Goal: Complete application form

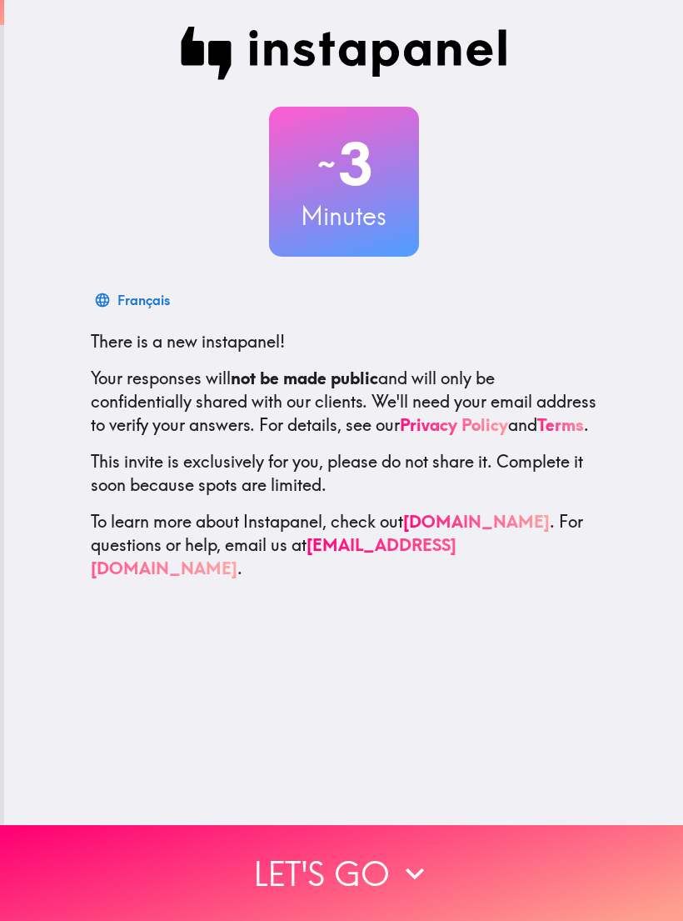
click at [555, 848] on button "Let's go" at bounding box center [341, 873] width 683 height 96
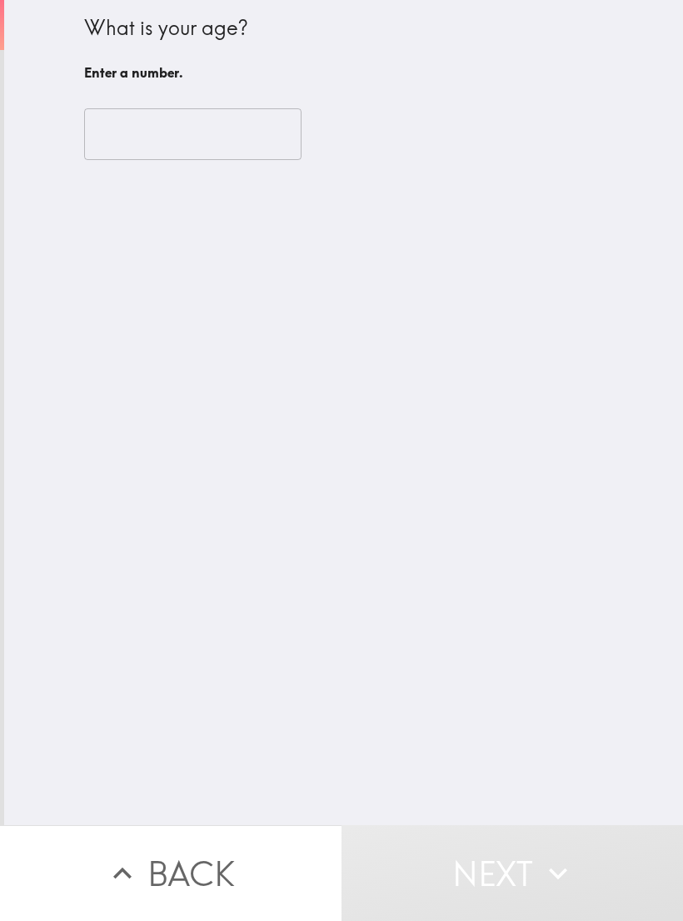
click at [108, 140] on input "number" at bounding box center [192, 134] width 217 height 52
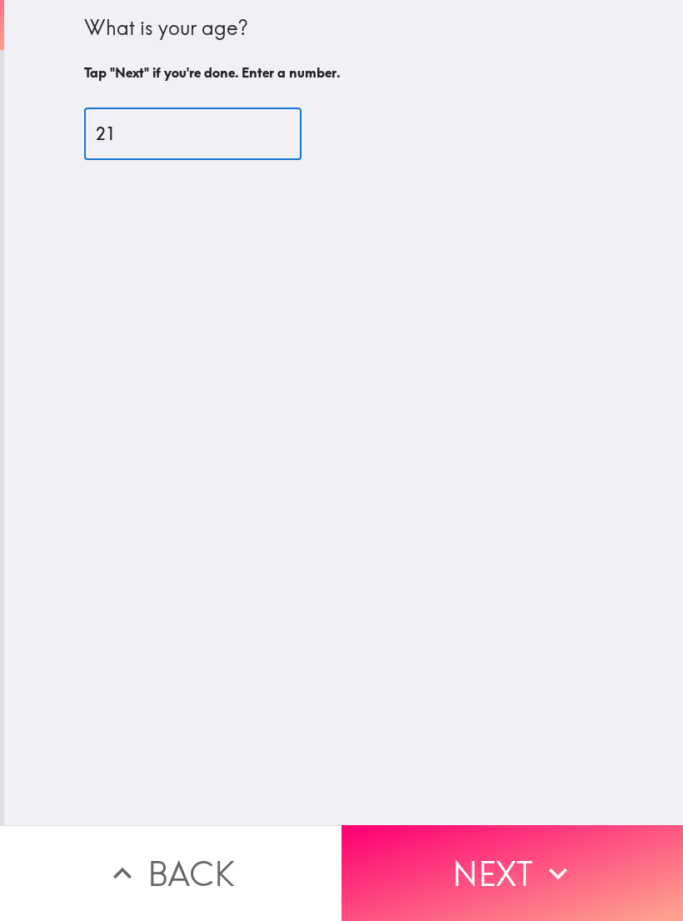
type input "21"
click at [621, 581] on div "What is your age? Tap "Next" if you're done. Enter a number. 21 ​" at bounding box center [343, 412] width 679 height 825
click at [558, 853] on button "Next" at bounding box center [513, 873] width 342 height 96
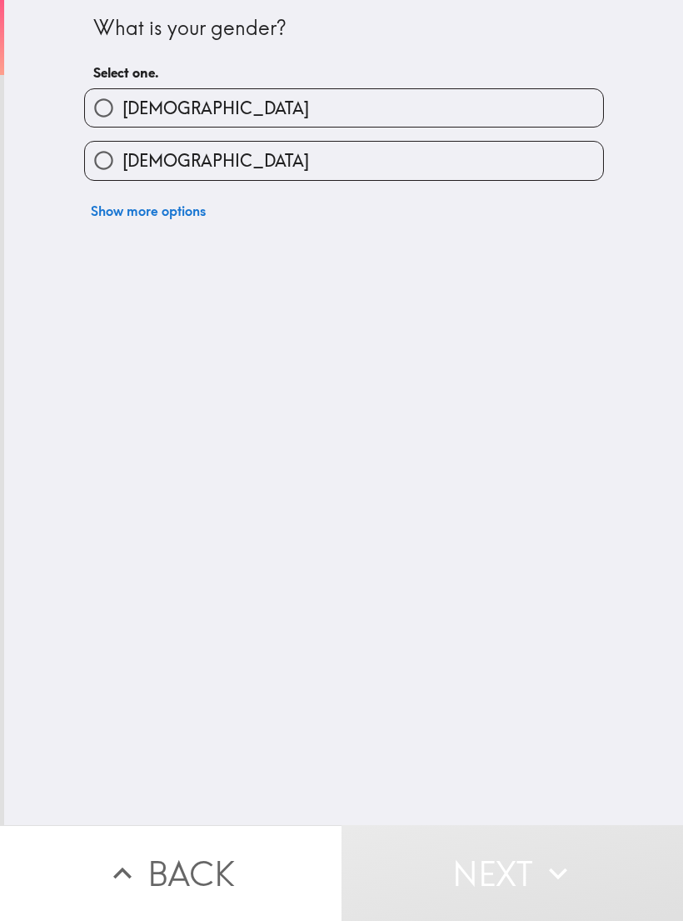
click at [104, 171] on input "[DEMOGRAPHIC_DATA]" at bounding box center [103, 160] width 37 height 37
radio input "true"
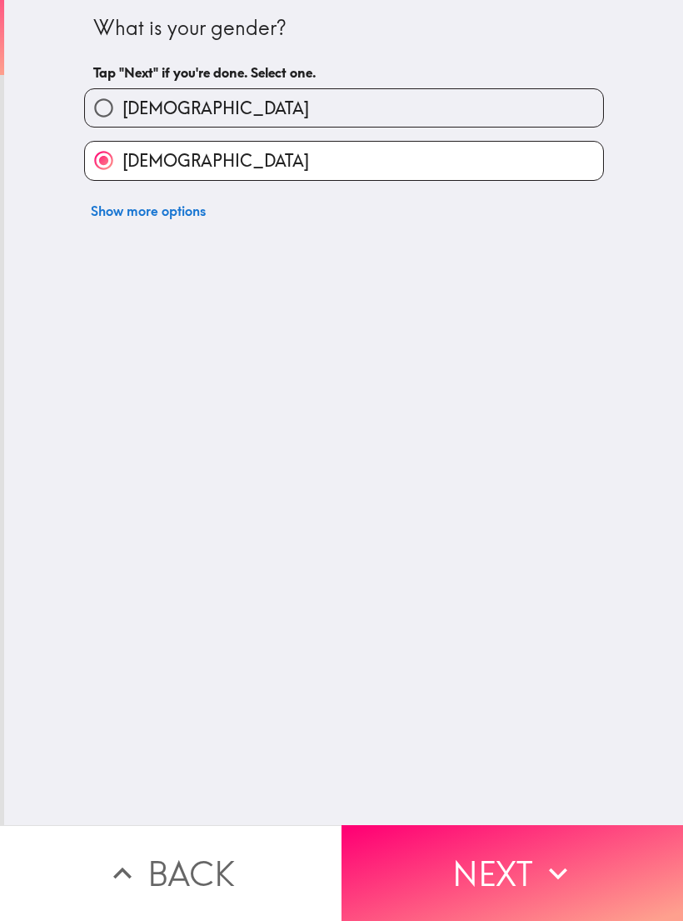
click at [565, 856] on icon "button" at bounding box center [558, 873] width 37 height 37
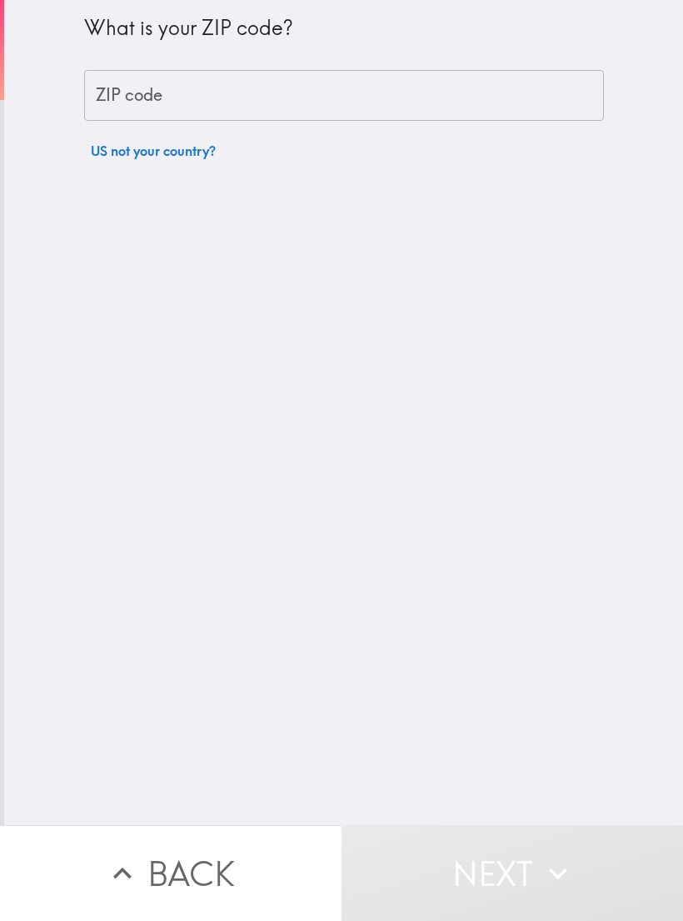
click at [107, 109] on input "ZIP code" at bounding box center [344, 96] width 520 height 52
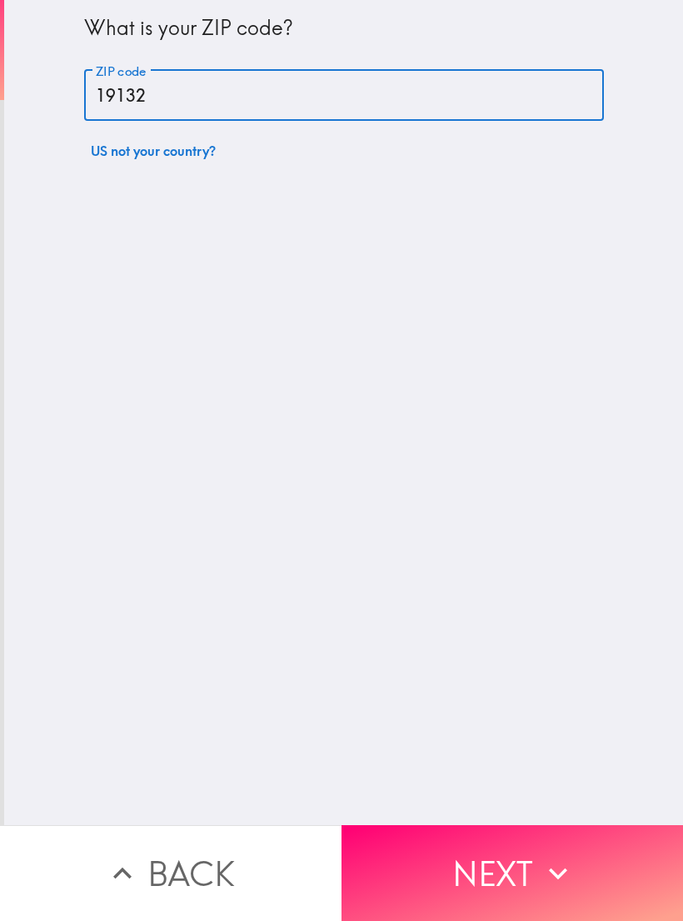
type input "19132"
click at [601, 590] on div "What is your ZIP code? ZIP code 19132 ZIP code US not your country?" at bounding box center [343, 412] width 679 height 825
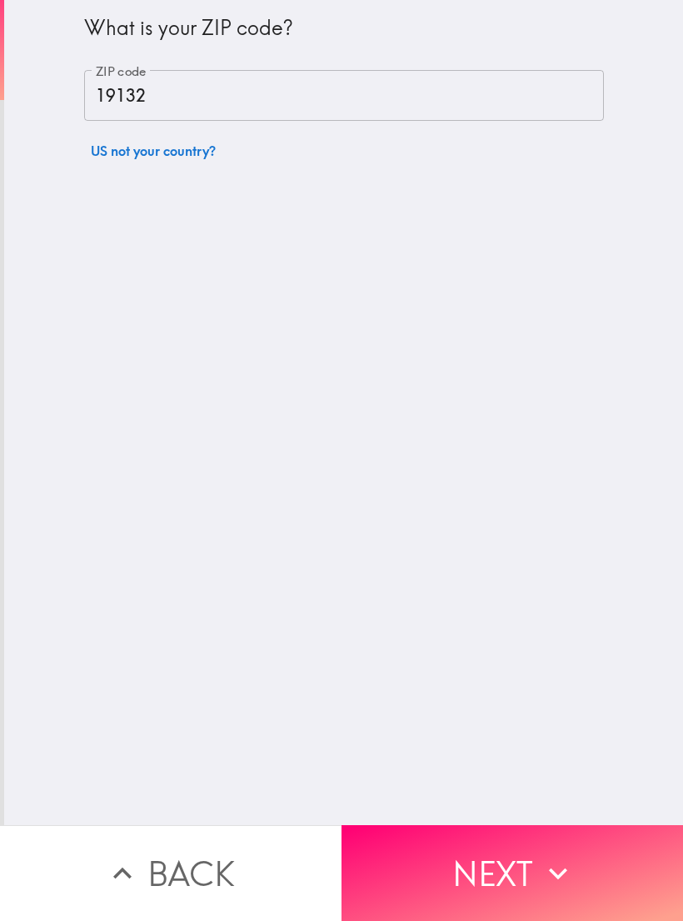
click at [556, 862] on icon "button" at bounding box center [558, 873] width 37 height 37
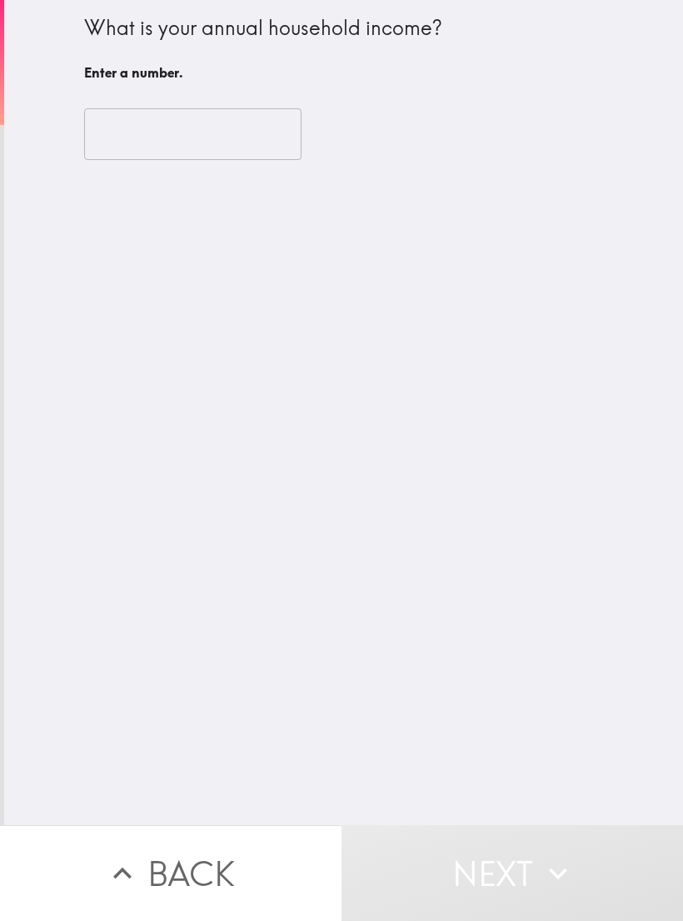
click at [140, 117] on input "number" at bounding box center [192, 134] width 217 height 52
type input "3"
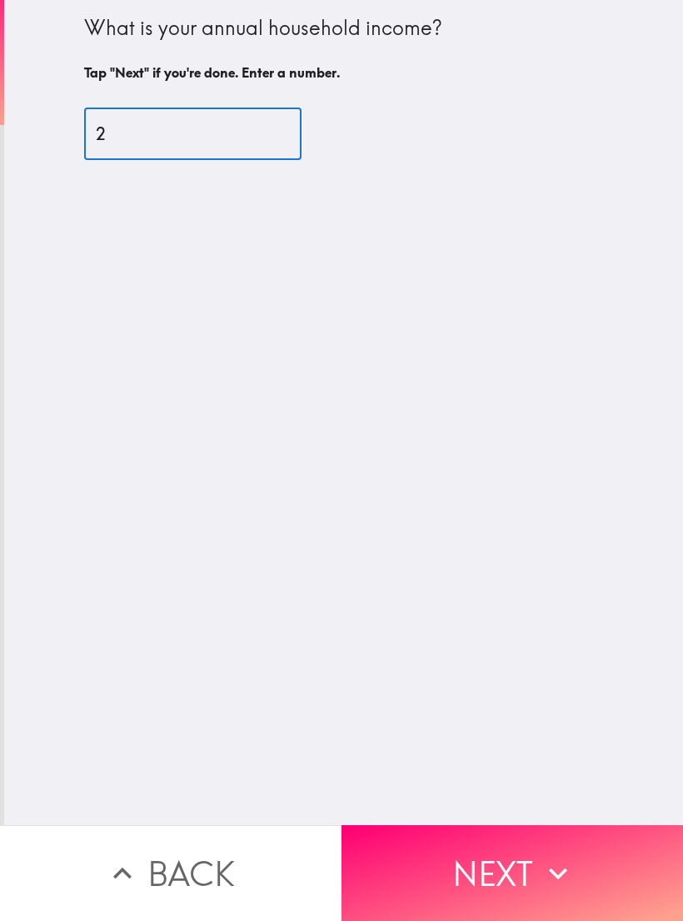
type input "23"
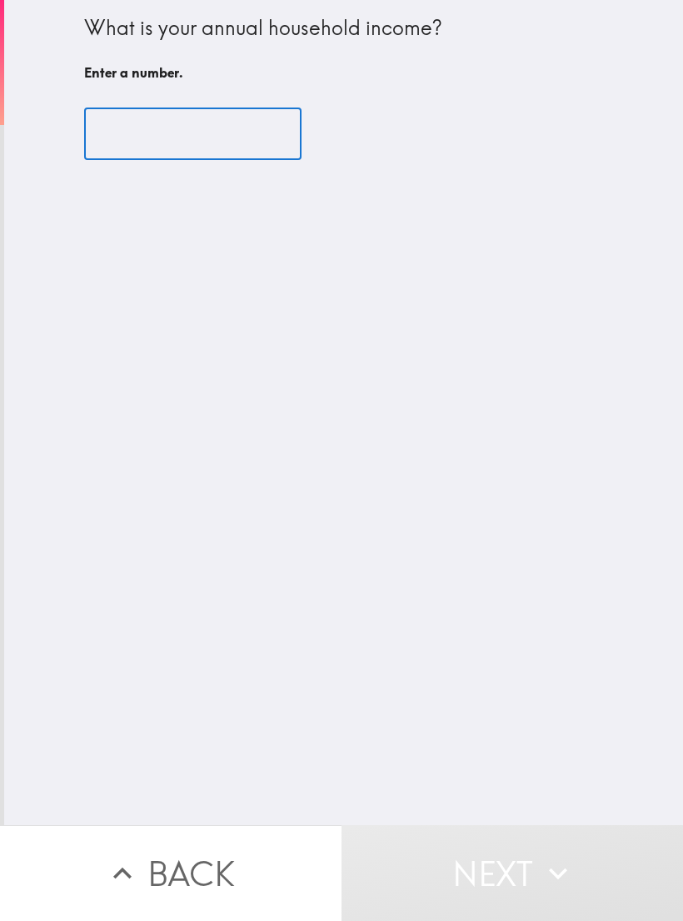
click at [118, 603] on div "What is your annual household income? Enter a number. ​" at bounding box center [343, 412] width 679 height 825
click at [565, 867] on icon "button" at bounding box center [558, 873] width 37 height 37
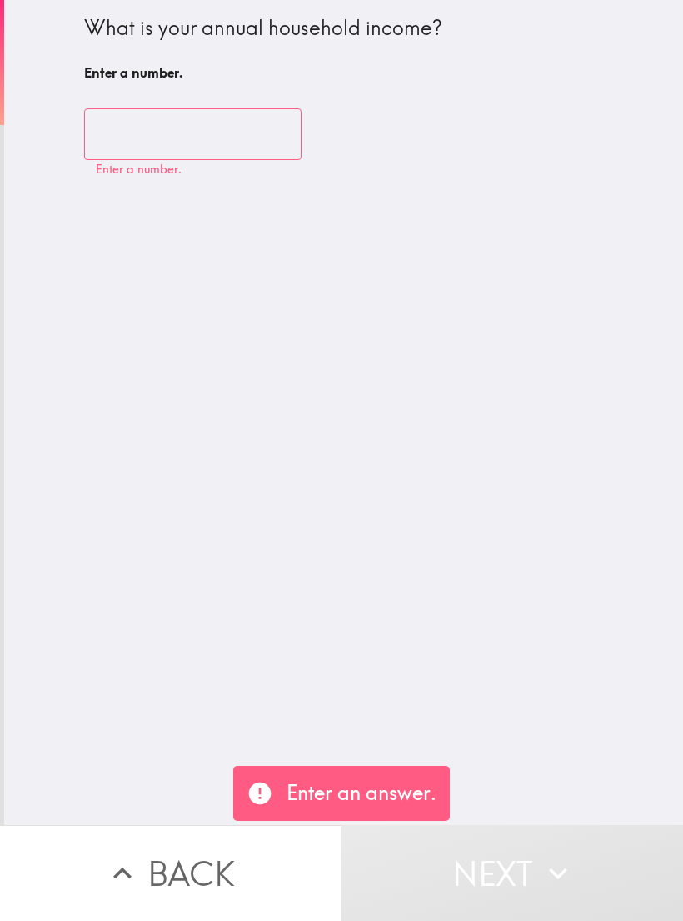
click at [193, 131] on input "number" at bounding box center [192, 134] width 217 height 52
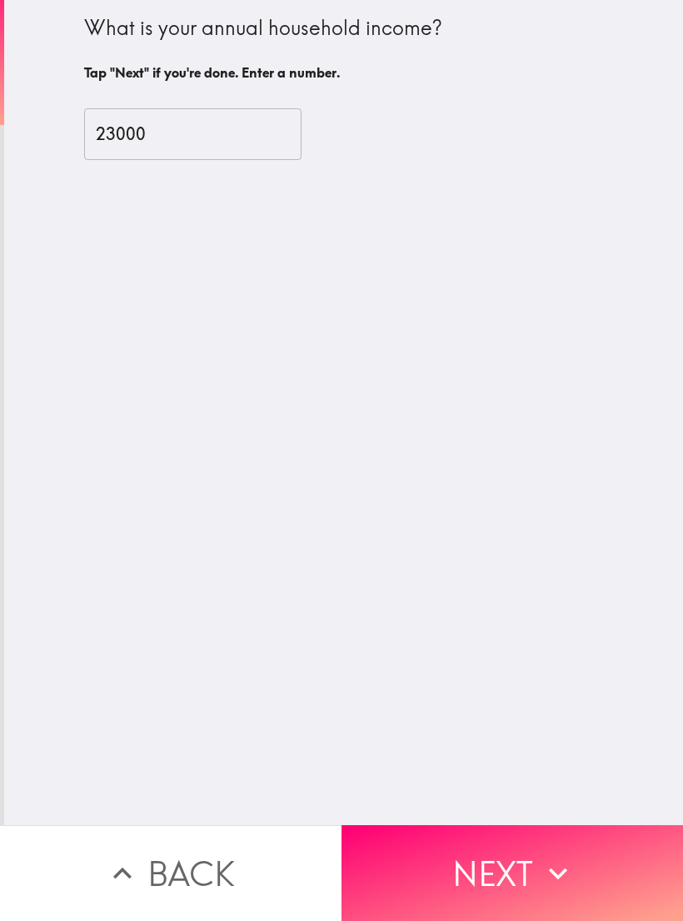
type input "23000"
click at [130, 455] on div "What is your annual household income? Tap "Next" if you're done. Enter a number…" at bounding box center [343, 412] width 679 height 825
click at [578, 859] on button "Next" at bounding box center [513, 873] width 342 height 96
